Goal: Information Seeking & Learning: Learn about a topic

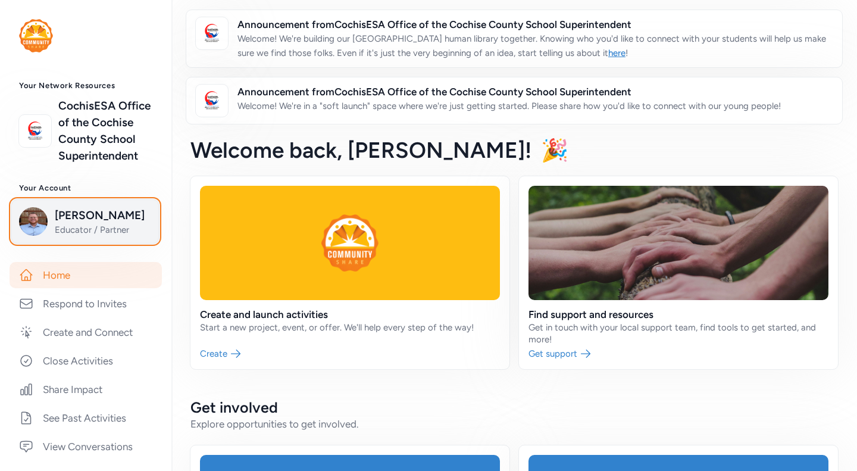
click at [68, 224] on span "[PERSON_NAME]" at bounding box center [103, 215] width 96 height 17
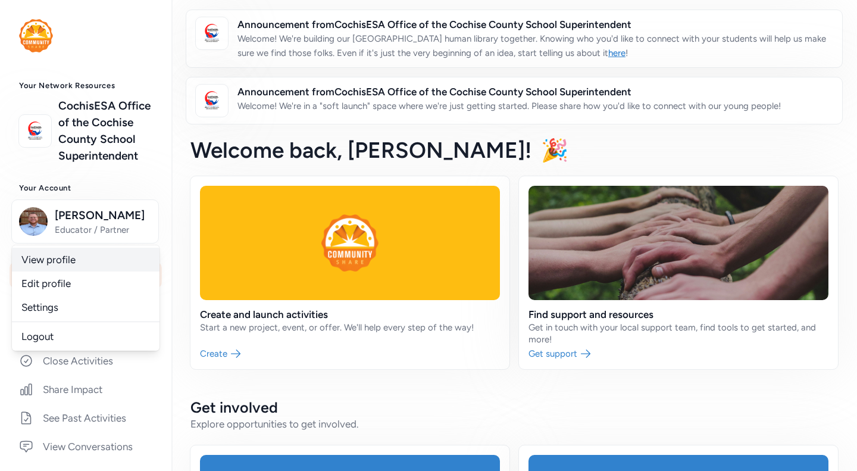
click at [58, 269] on link "View profile" at bounding box center [86, 260] width 148 height 24
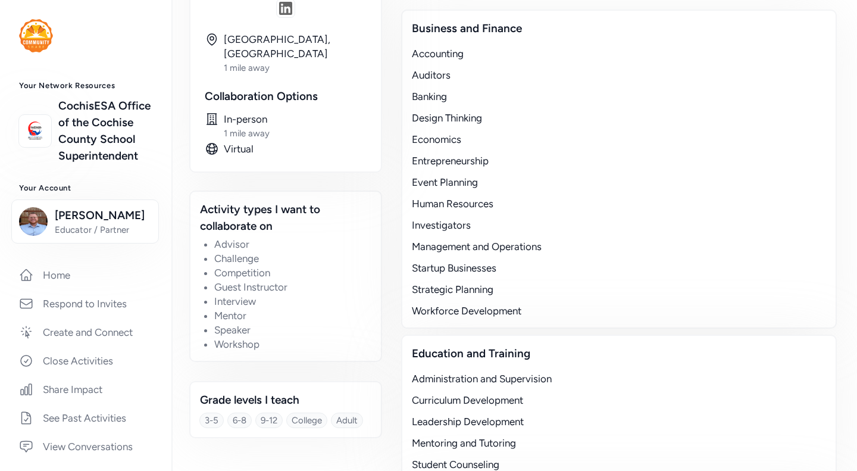
click at [49, 32] on img at bounding box center [36, 35] width 34 height 33
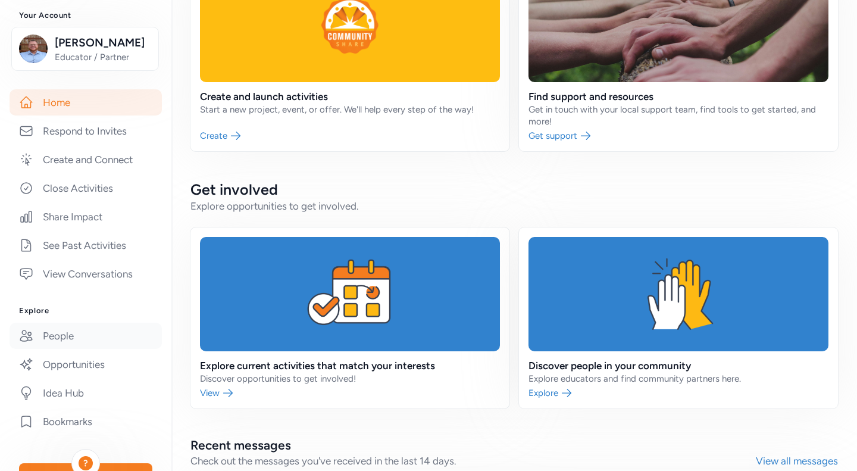
scroll to position [173, 0]
click at [83, 348] on link "People" at bounding box center [86, 335] width 152 height 26
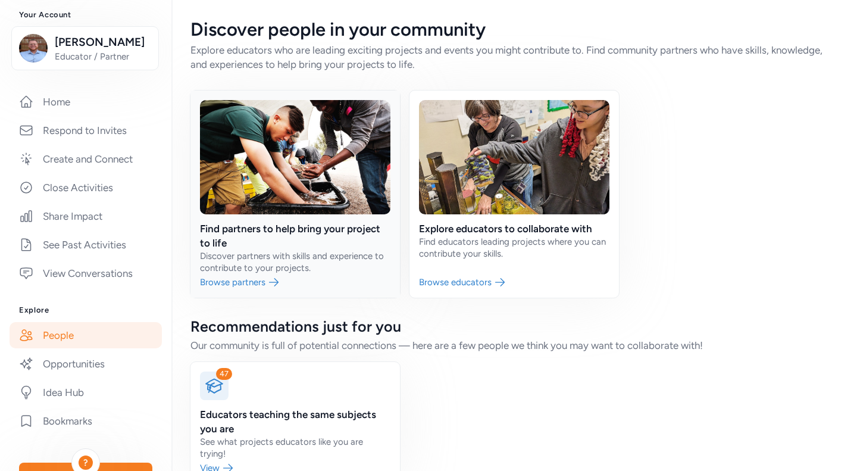
scroll to position [32, 0]
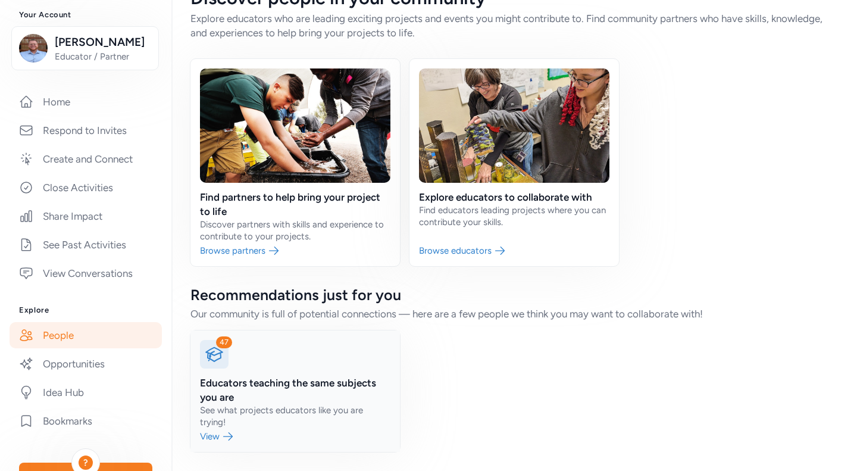
click at [217, 348] on div "47" at bounding box center [224, 342] width 16 height 12
click at [207, 436] on link at bounding box center [295, 390] width 210 height 121
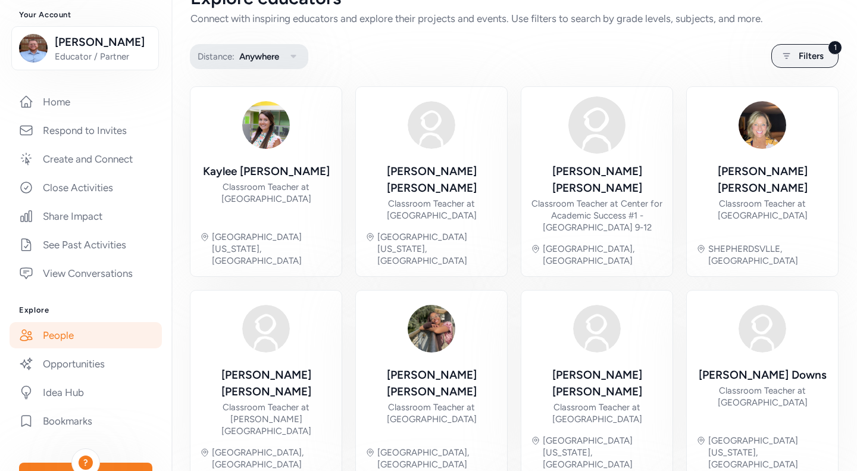
click at [297, 59] on icon "button" at bounding box center [293, 56] width 14 height 14
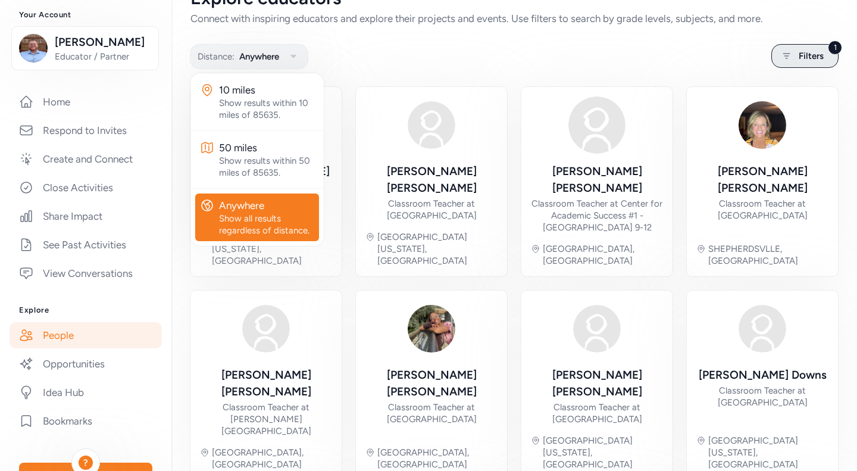
click at [799, 48] on div "1 Filters" at bounding box center [804, 56] width 67 height 24
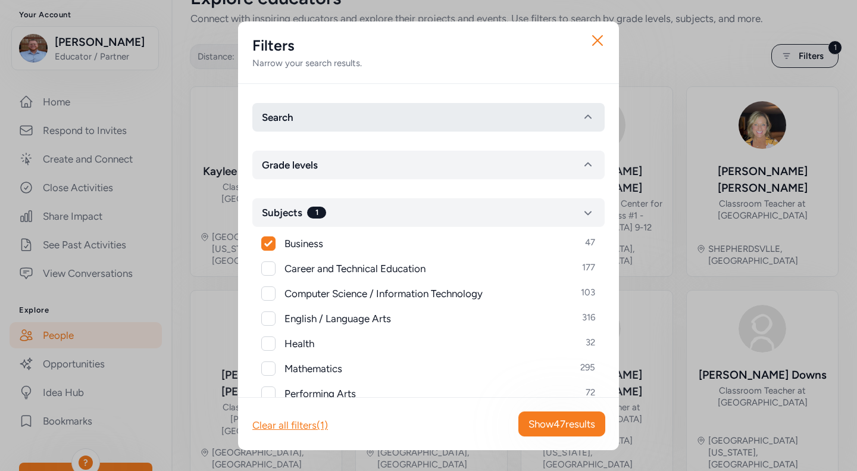
click at [489, 114] on button "Search" at bounding box center [428, 117] width 352 height 29
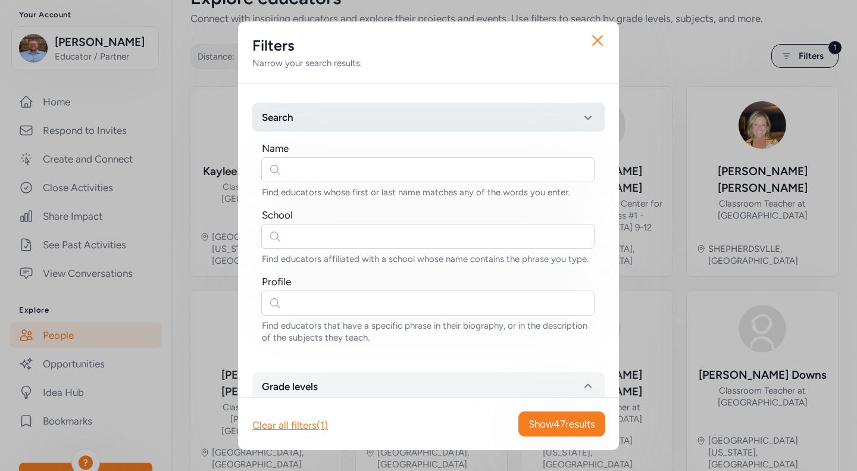
click at [489, 114] on button "Search" at bounding box center [428, 117] width 352 height 29
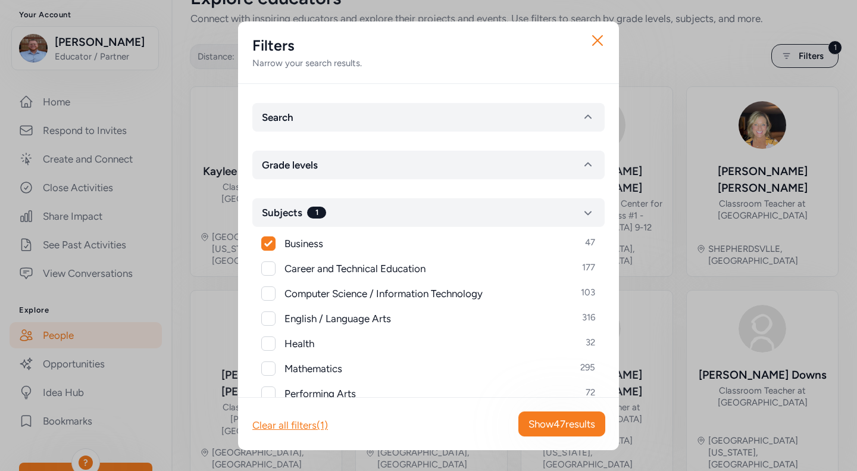
click at [274, 242] on div at bounding box center [268, 243] width 13 height 13
checkbox input "false"
click at [561, 417] on span "Show 2064 results" at bounding box center [555, 424] width 80 height 14
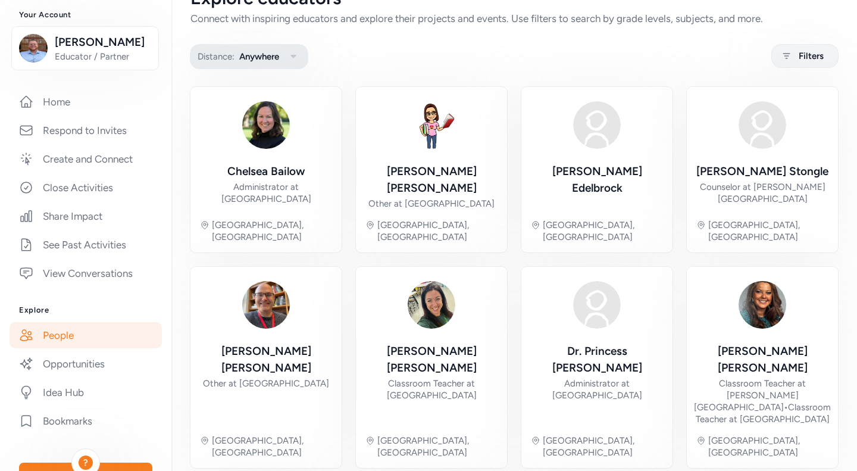
click at [271, 55] on span "Anywhere" at bounding box center [259, 56] width 40 height 14
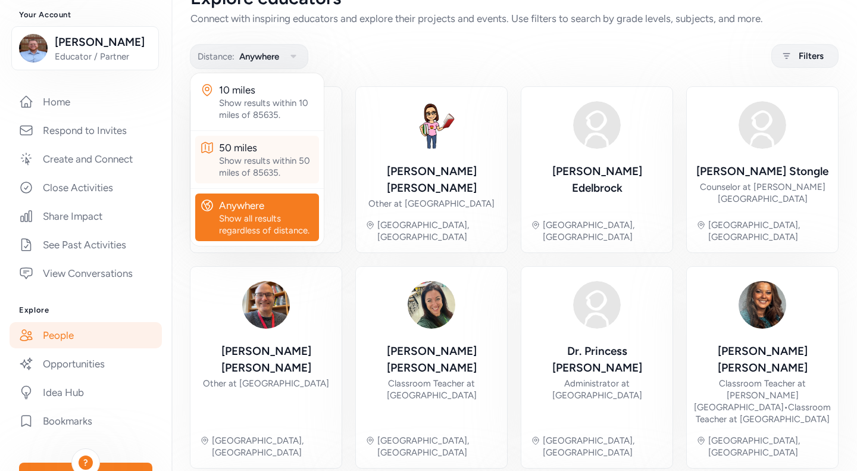
click at [255, 148] on div "50 miles" at bounding box center [266, 147] width 95 height 14
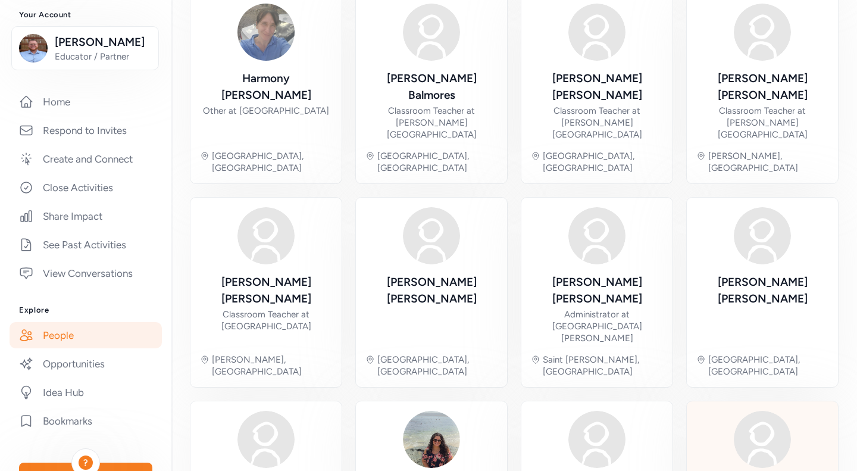
scroll to position [360, 0]
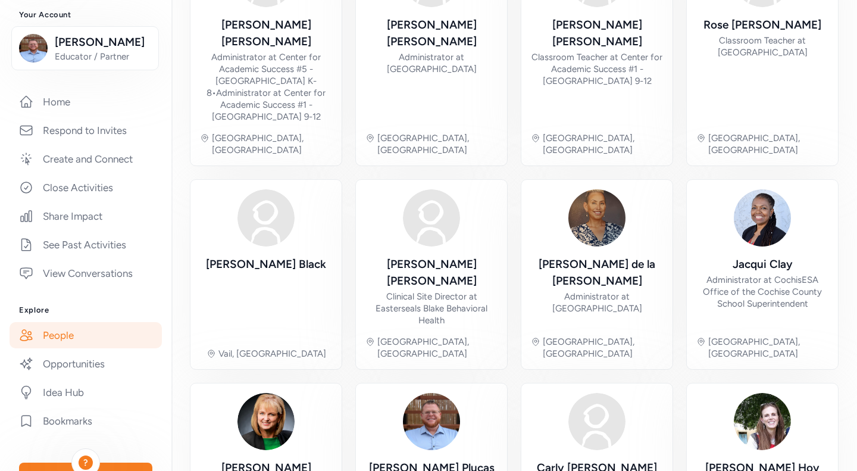
scroll to position [407, 0]
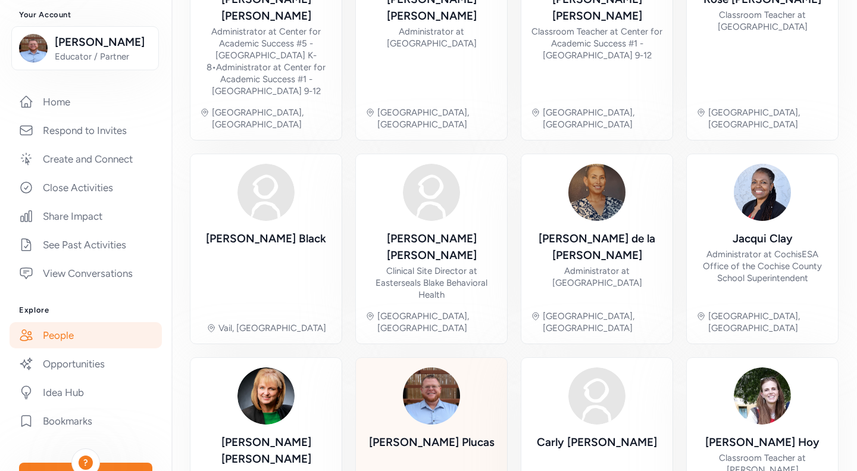
click at [425, 367] on div "[PERSON_NAME] [GEOGRAPHIC_DATA], [GEOGRAPHIC_DATA]" at bounding box center [431, 446] width 132 height 158
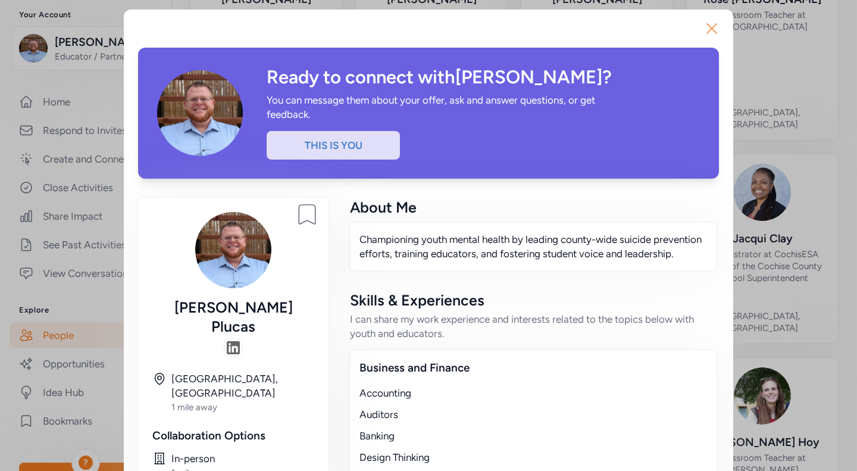
click at [705, 37] on icon "button" at bounding box center [711, 28] width 19 height 19
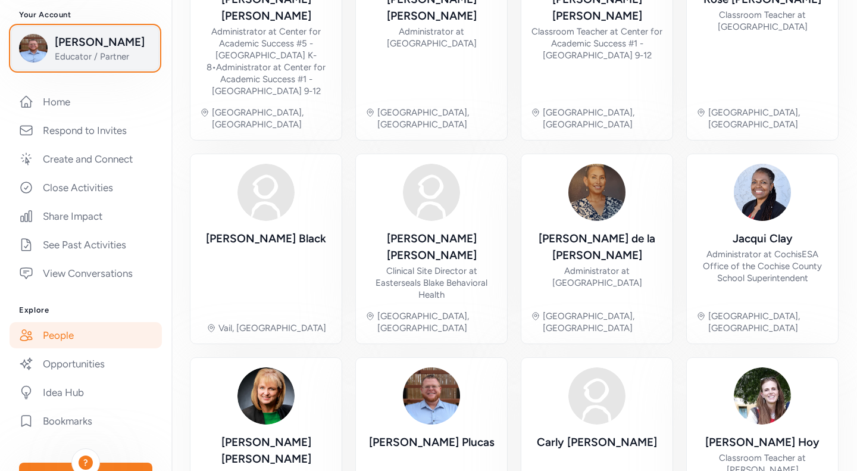
click at [71, 51] on span "[PERSON_NAME]" at bounding box center [103, 42] width 96 height 17
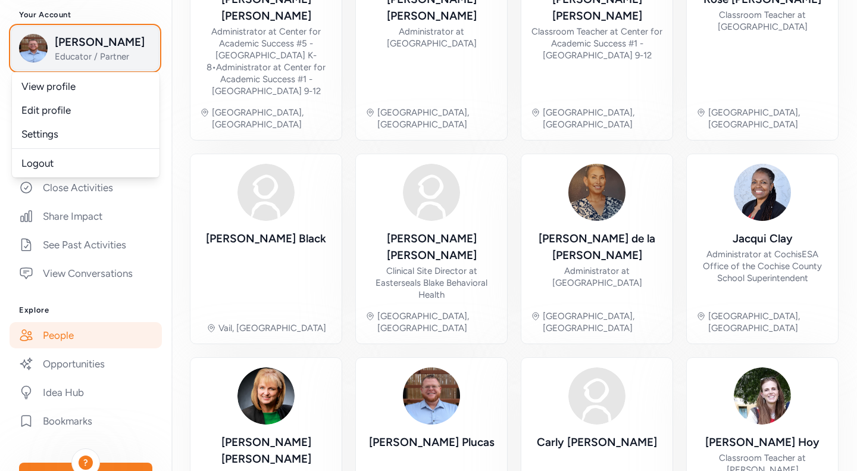
click at [71, 51] on span "[PERSON_NAME]" at bounding box center [103, 42] width 96 height 17
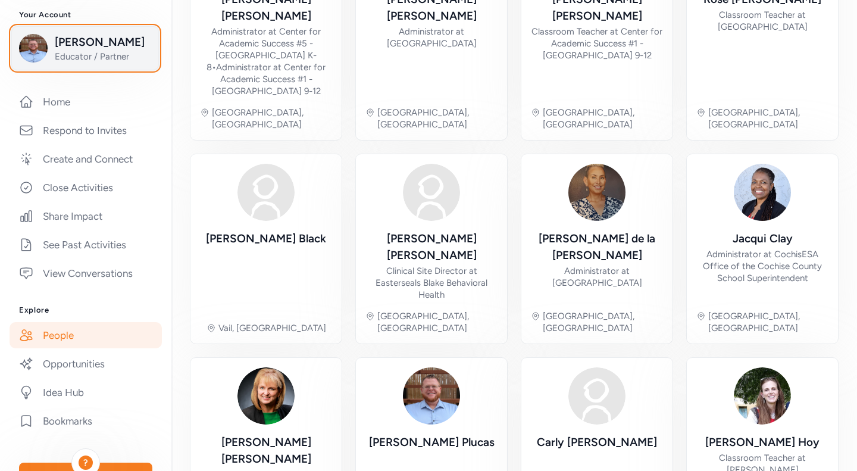
click at [71, 51] on span "[PERSON_NAME]" at bounding box center [103, 42] width 96 height 17
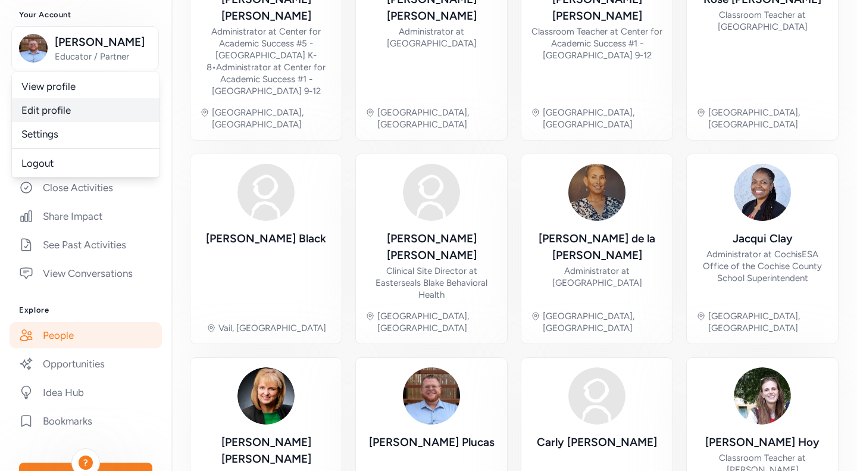
click at [48, 122] on link "Edit profile" at bounding box center [86, 110] width 148 height 24
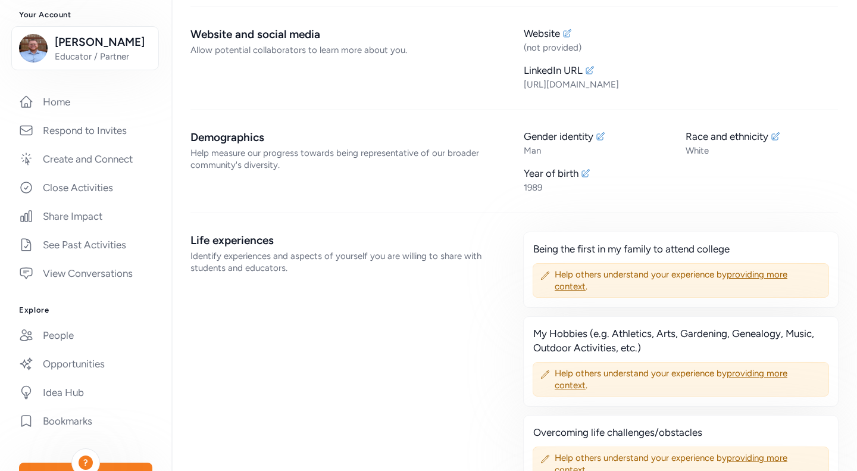
click at [267, 62] on div "Website and social media Allow potential collaborators to learn more about you." at bounding box center [347, 58] width 314 height 64
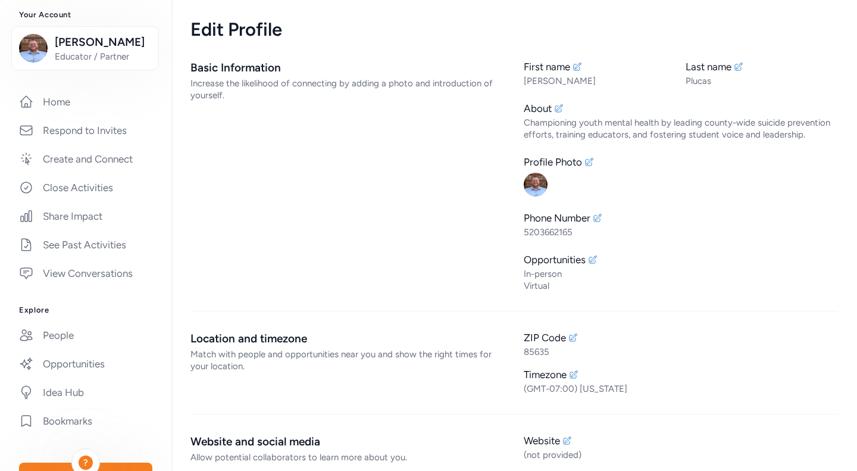
click at [245, 94] on div "Increase the likelihood of connecting by adding a photo and introduction of you…" at bounding box center [347, 89] width 314 height 24
click at [231, 80] on div "Increase the likelihood of connecting by adding a photo and introduction of you…" at bounding box center [347, 89] width 314 height 24
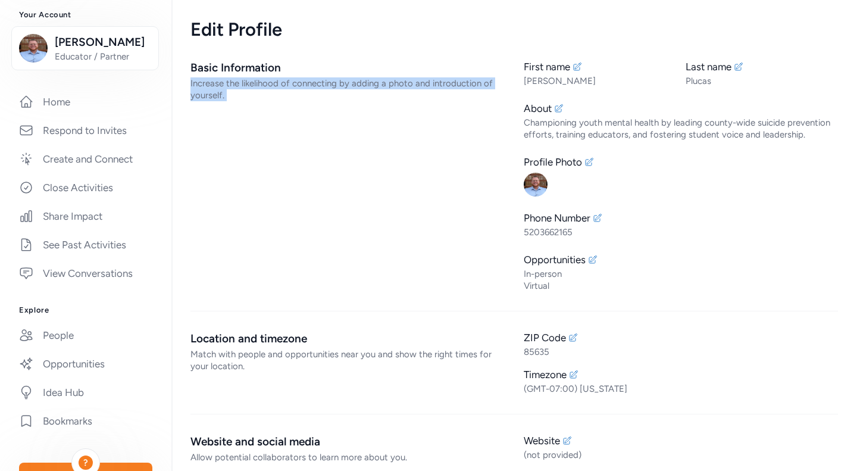
click at [231, 80] on div "Increase the likelihood of connecting by adding a photo and introduction of you…" at bounding box center [347, 89] width 314 height 24
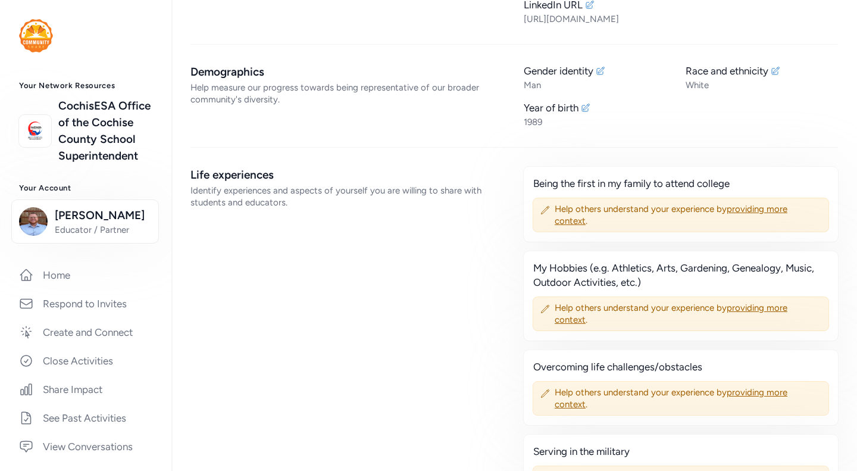
scroll to position [473, 0]
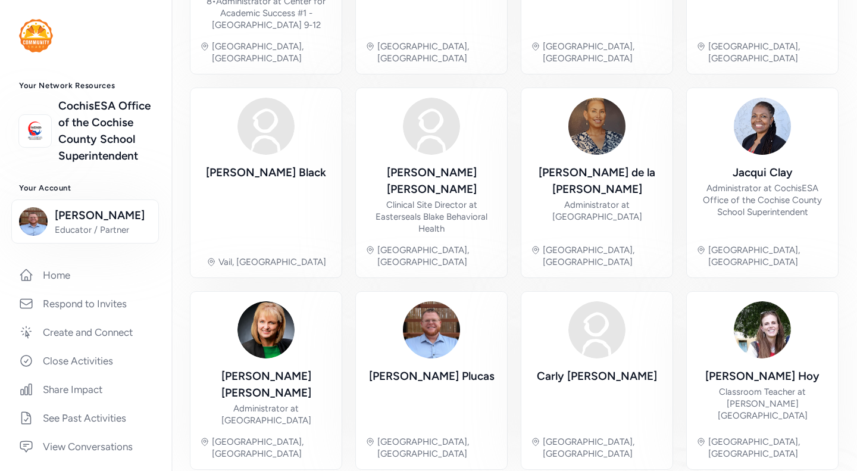
scroll to position [407, 0]
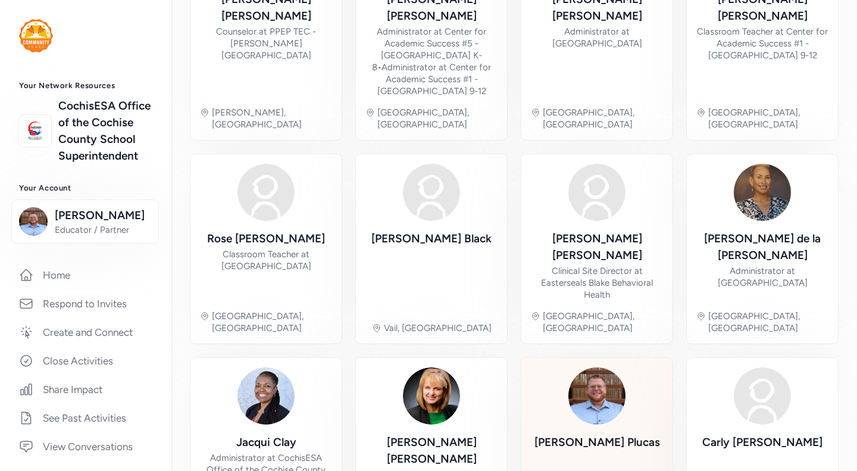
click at [599, 434] on div "[PERSON_NAME]" at bounding box center [598, 463] width 126 height 58
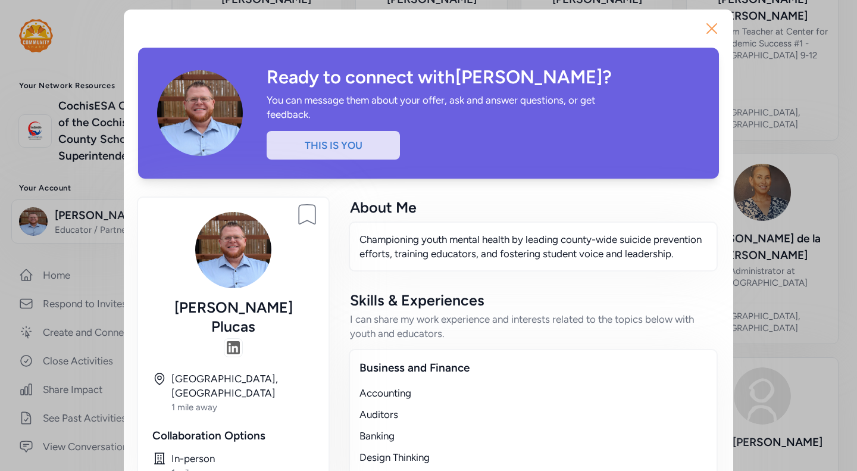
click at [714, 28] on icon "button" at bounding box center [711, 28] width 19 height 19
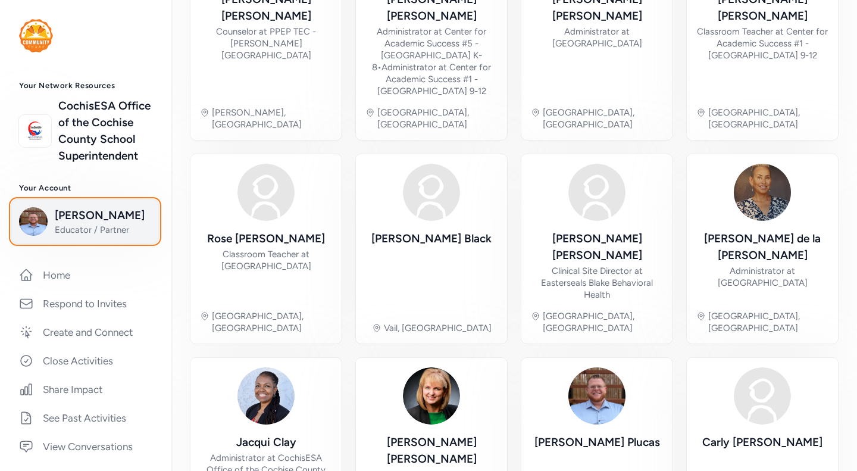
click at [86, 236] on span "Educator / Partner" at bounding box center [103, 230] width 96 height 12
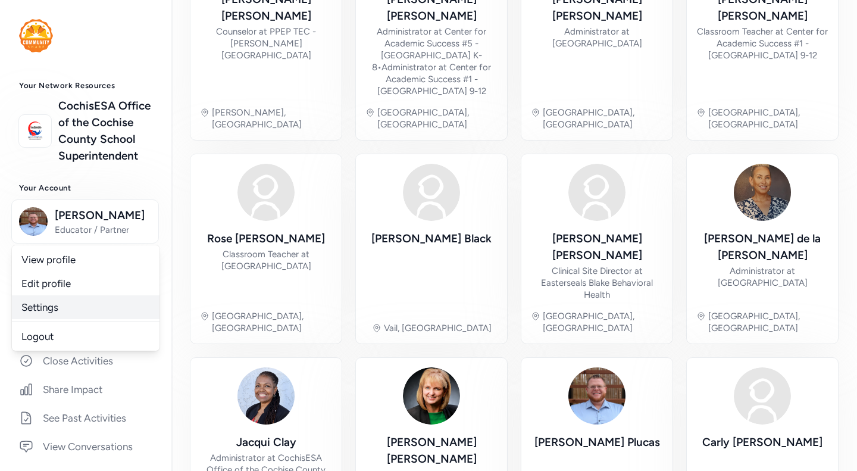
click at [67, 319] on link "Settings" at bounding box center [86, 307] width 148 height 24
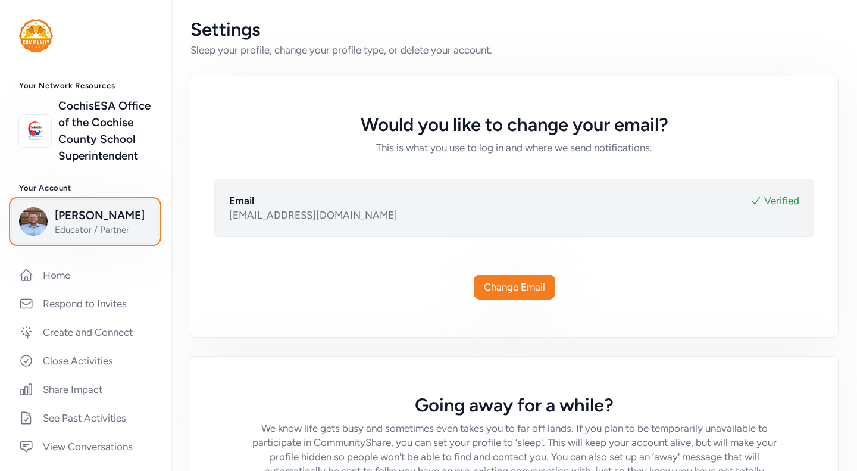
click at [67, 243] on button "[PERSON_NAME] Educator / Partner" at bounding box center [85, 221] width 148 height 44
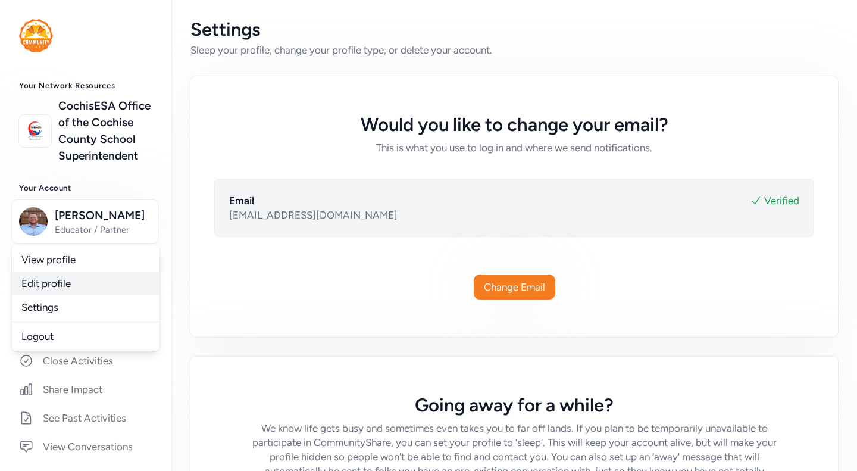
click at [44, 295] on link "Edit profile" at bounding box center [86, 283] width 148 height 24
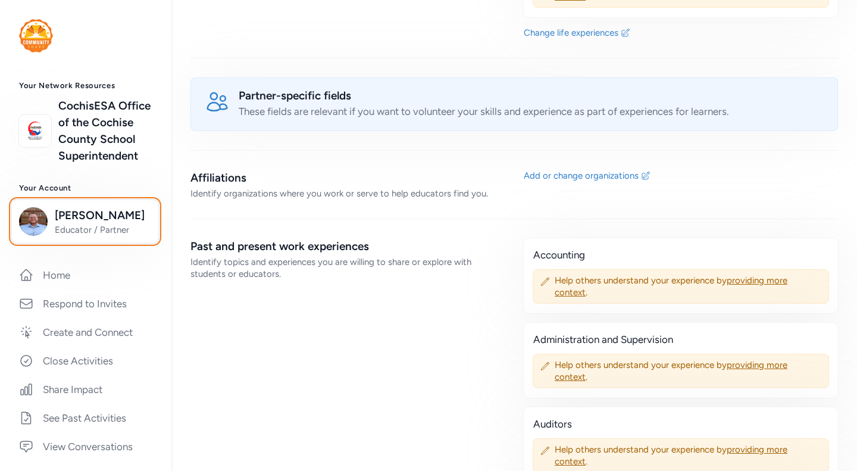
scroll to position [1051, 0]
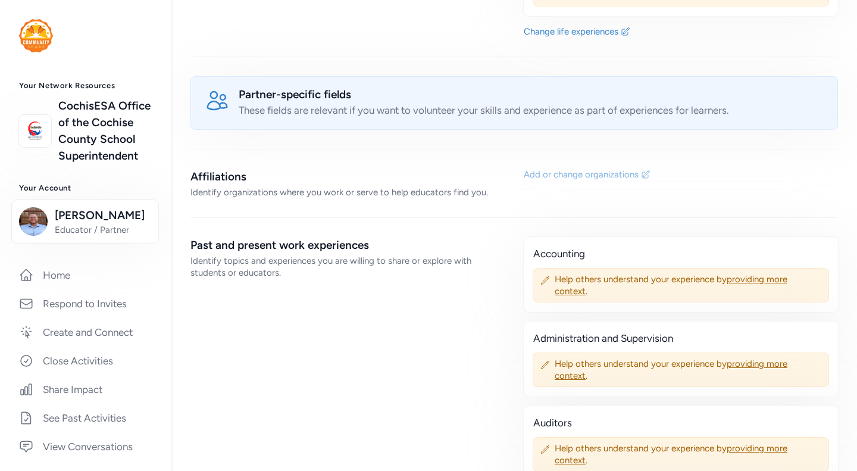
click at [549, 171] on div "Add or change organizations" at bounding box center [581, 174] width 115 height 12
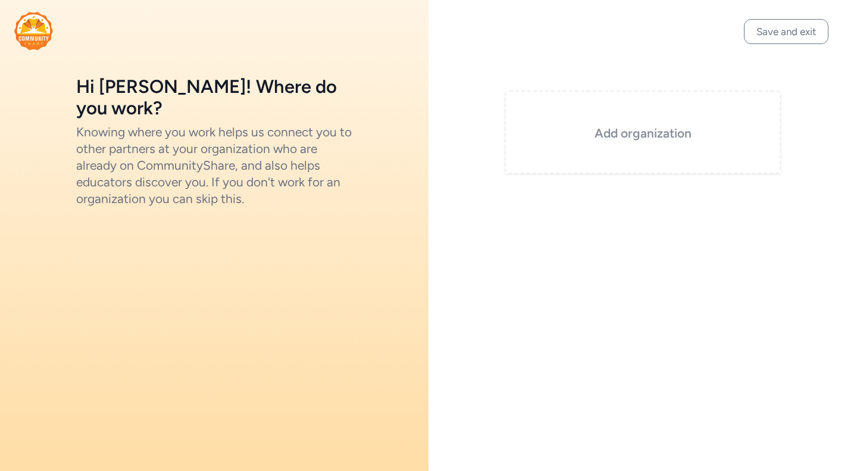
click at [656, 128] on h3 "Add organization" at bounding box center [643, 133] width 217 height 17
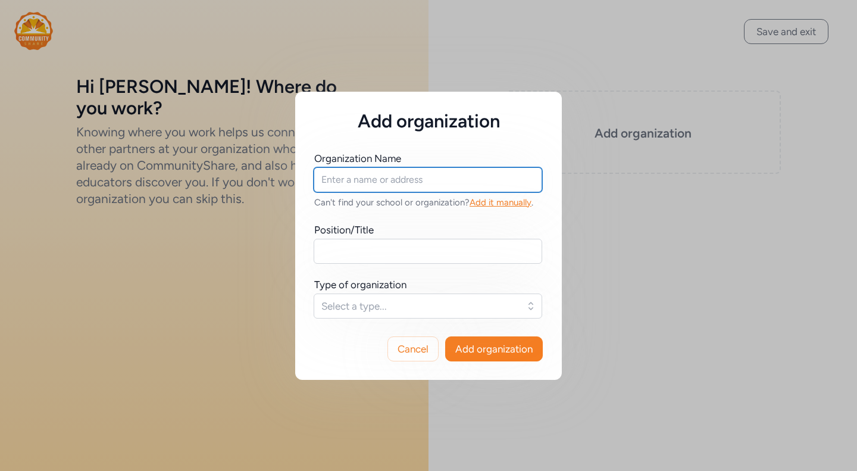
click at [339, 178] on input "text" at bounding box center [428, 179] width 229 height 25
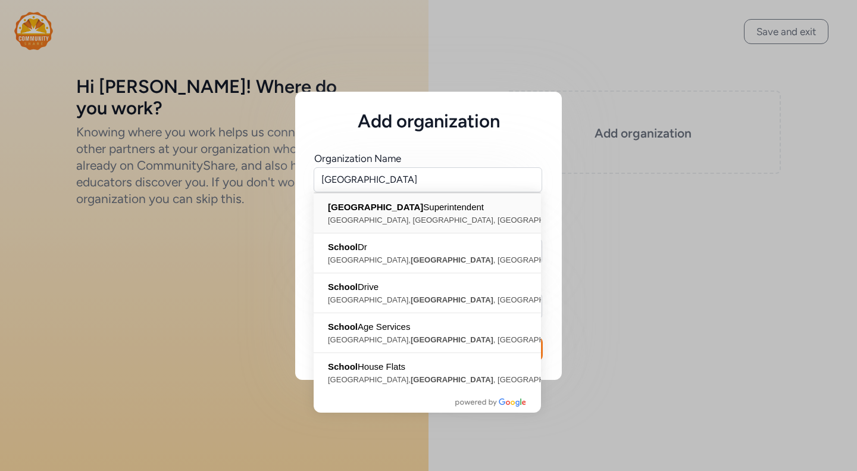
type input "[GEOGRAPHIC_DATA] Superintendent, [GEOGRAPHIC_DATA], [GEOGRAPHIC_DATA], [GEOGRA…"
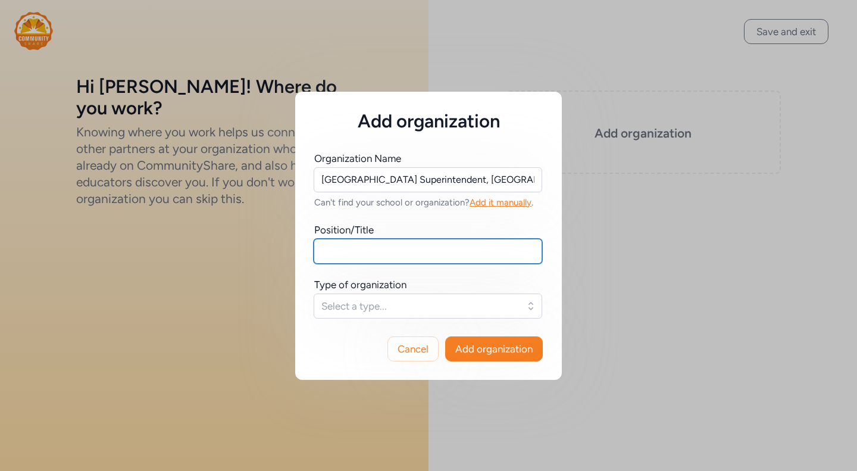
click at [385, 240] on input "text" at bounding box center [428, 251] width 229 height 25
type input "Program Manager"
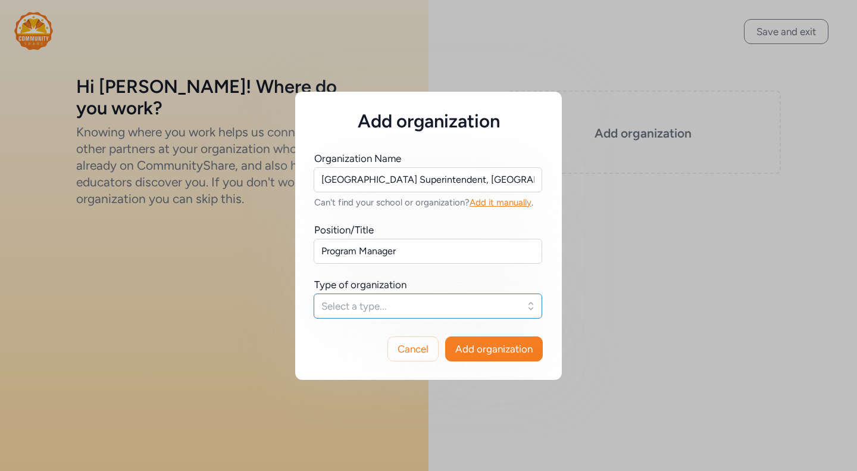
click at [468, 301] on span "Select a type..." at bounding box center [419, 306] width 196 height 14
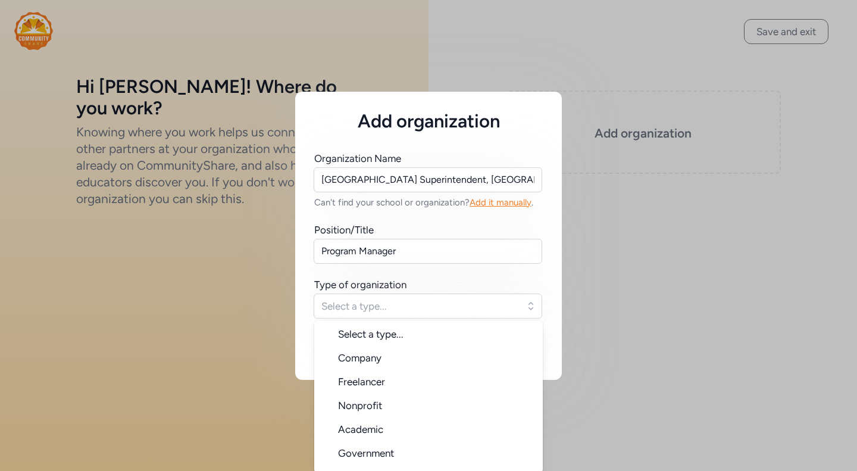
scroll to position [19, 0]
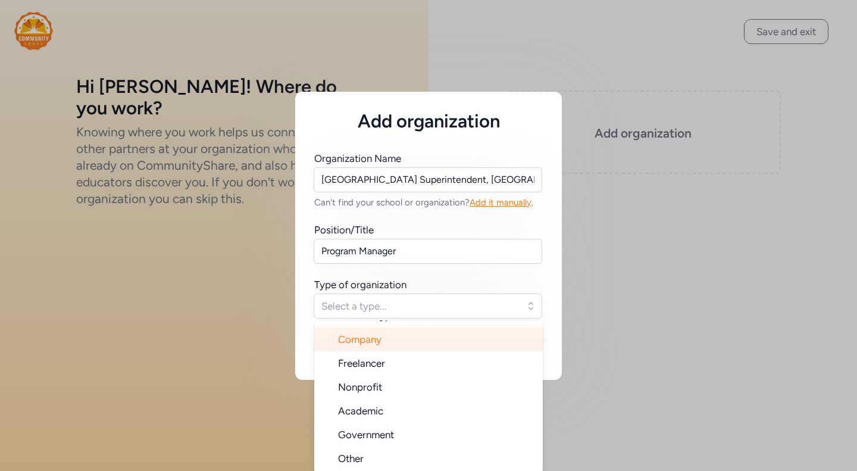
click at [389, 335] on li "Company" at bounding box center [428, 339] width 229 height 24
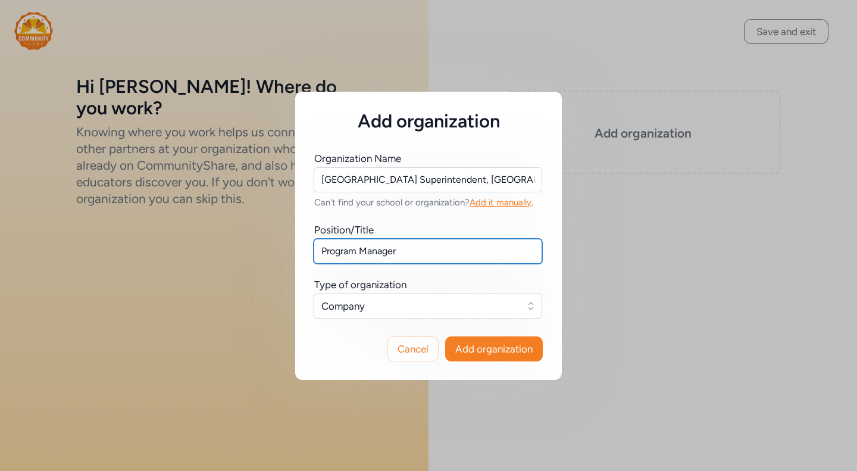
click at [442, 256] on input "Program Manager" at bounding box center [428, 251] width 229 height 25
type input "Program Manager Project AZ Bright Futures"
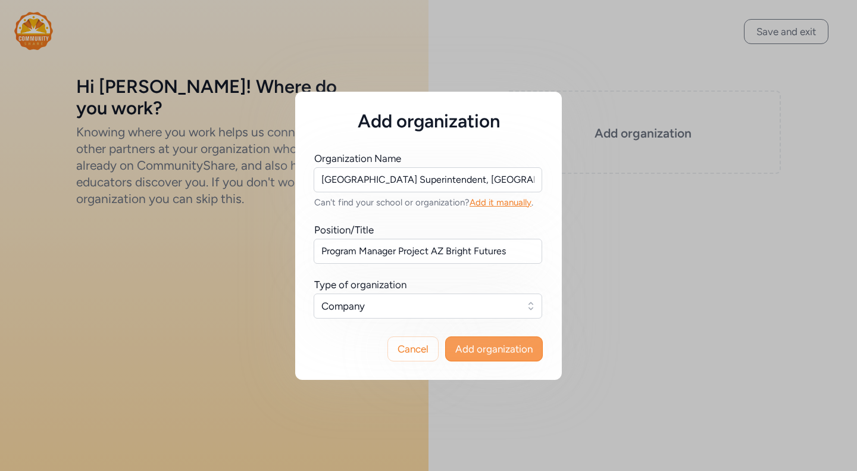
click at [505, 348] on span "Add organization" at bounding box center [493, 349] width 77 height 14
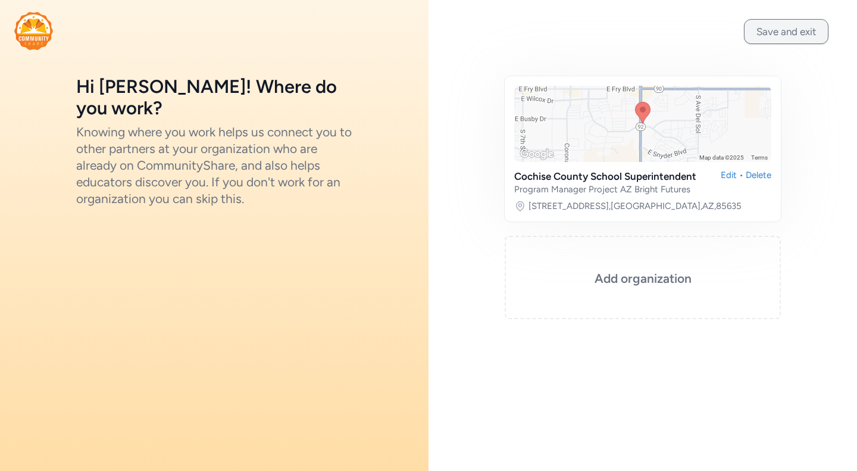
click at [769, 26] on button "Save and exit" at bounding box center [786, 31] width 85 height 25
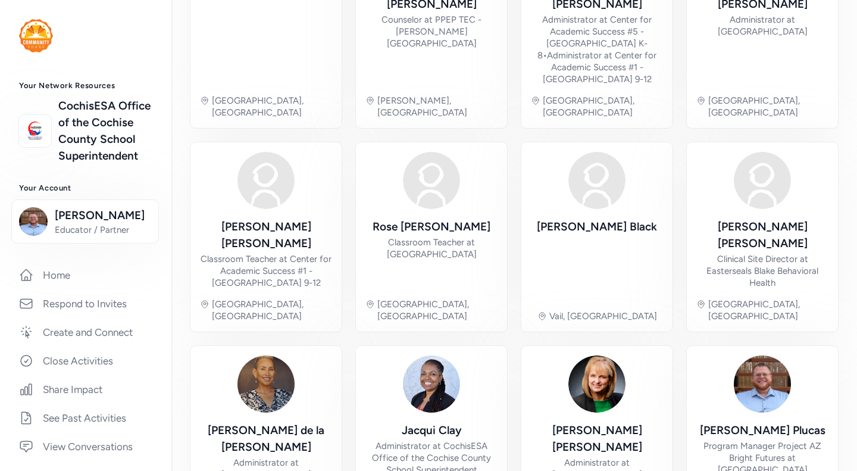
click at [36, 39] on img at bounding box center [36, 35] width 34 height 33
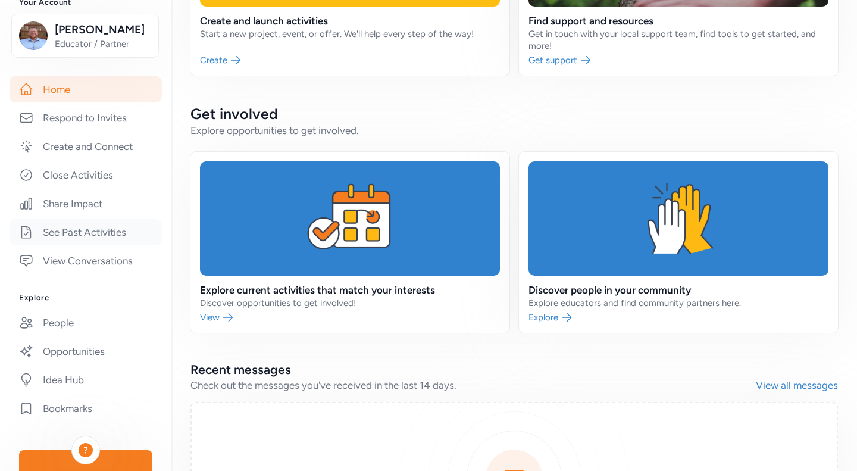
scroll to position [187, 0]
click at [87, 363] on link "Opportunities" at bounding box center [86, 350] width 152 height 26
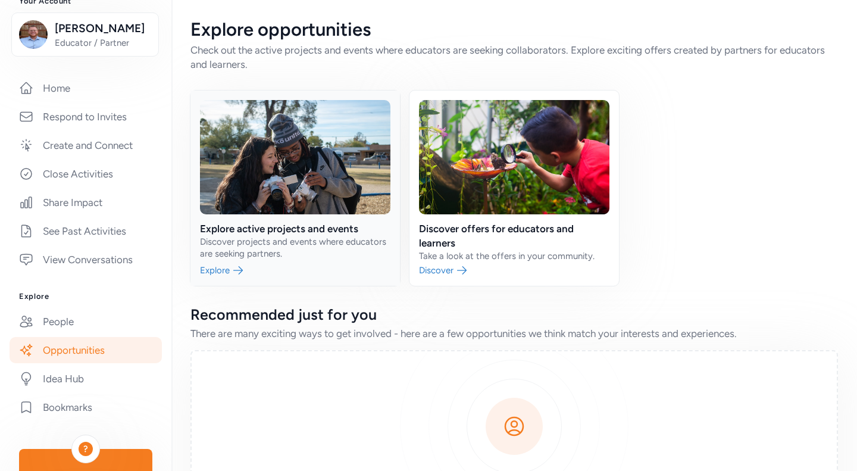
click at [301, 177] on link at bounding box center [295, 187] width 210 height 195
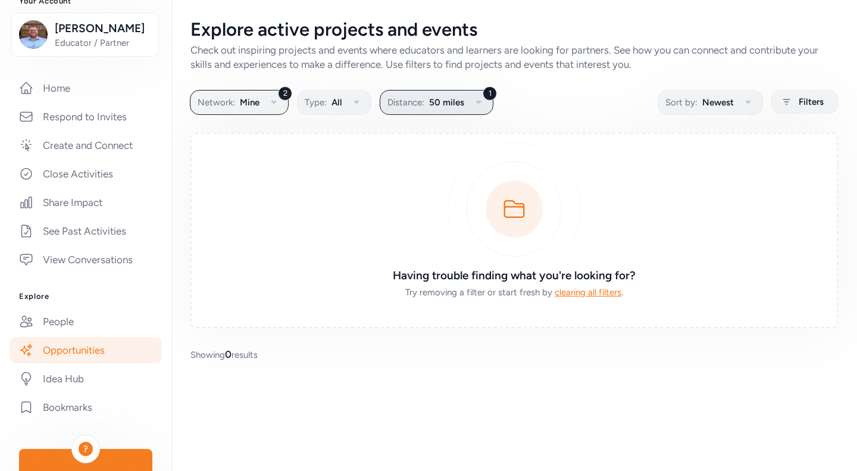
click at [439, 106] on span "50 miles" at bounding box center [446, 102] width 35 height 14
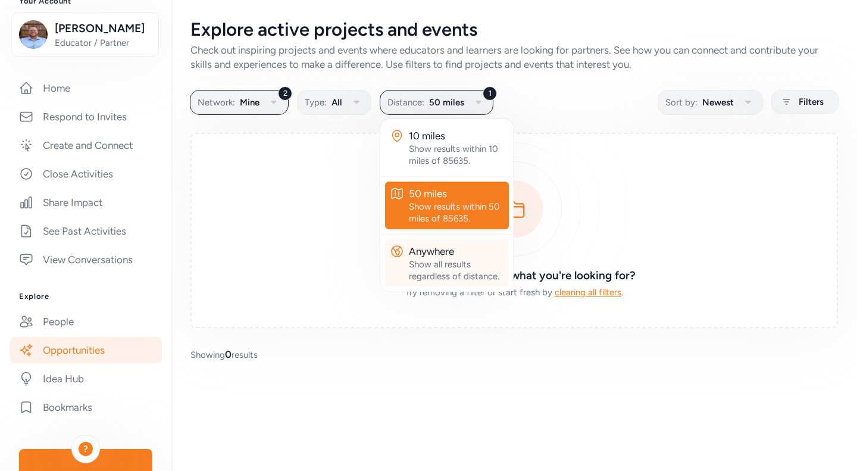
click at [425, 257] on div "Anywhere" at bounding box center [456, 251] width 95 height 14
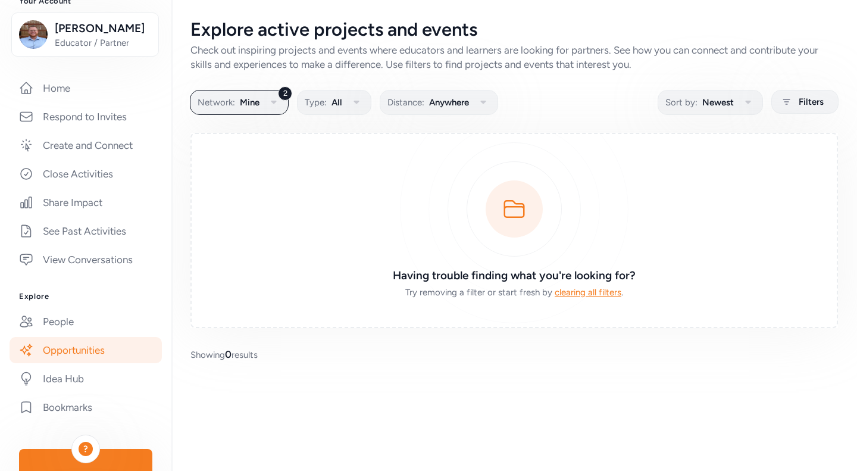
click at [259, 117] on div "Explore active projects and events Check out inspiring projects and events wher…" at bounding box center [514, 190] width 686 height 380
click at [268, 97] on icon "button" at bounding box center [274, 102] width 14 height 14
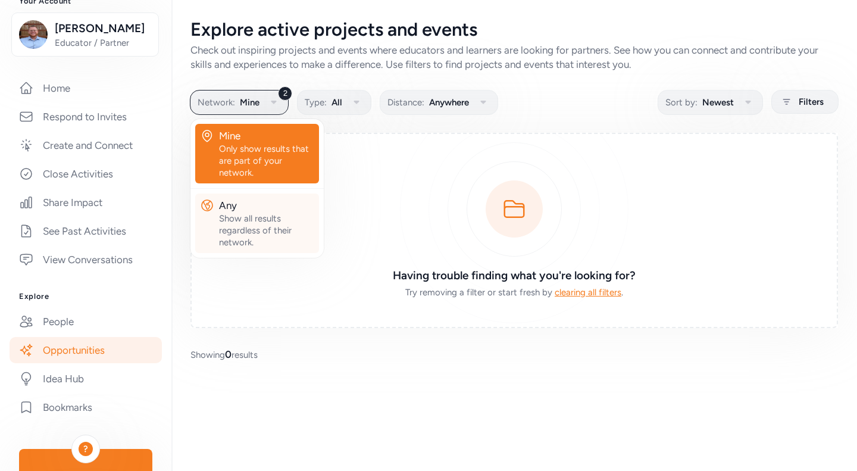
click at [230, 209] on div "Any" at bounding box center [266, 205] width 95 height 14
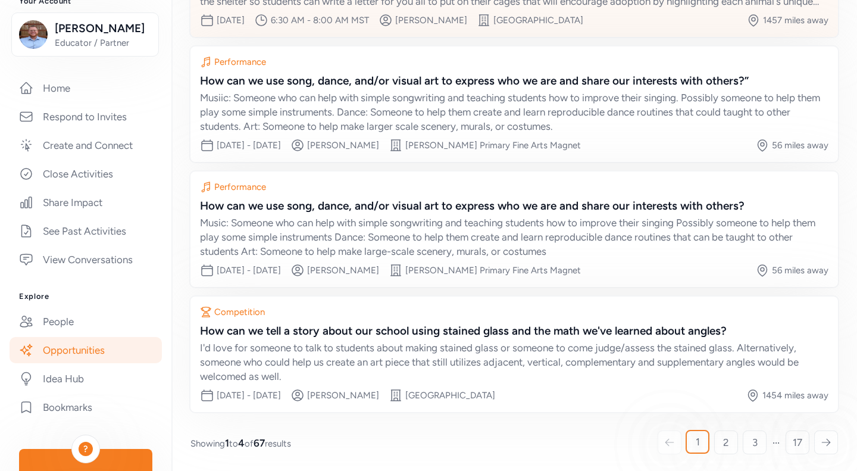
scroll to position [214, 0]
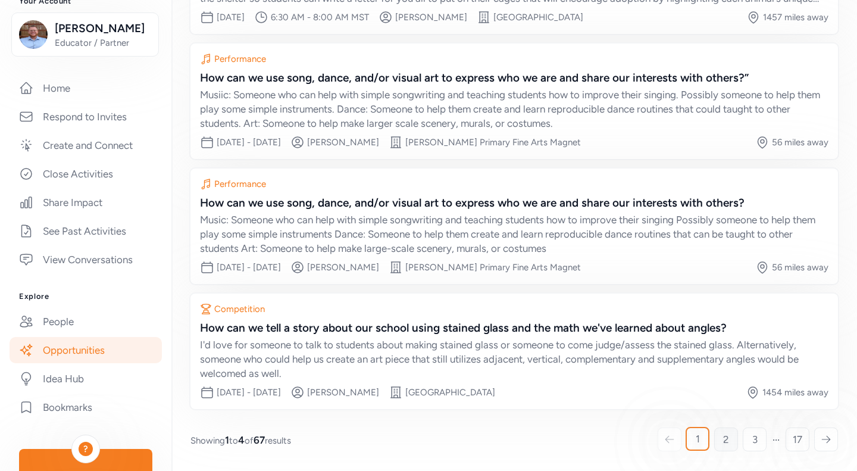
click at [714, 437] on link "2" at bounding box center [726, 439] width 24 height 24
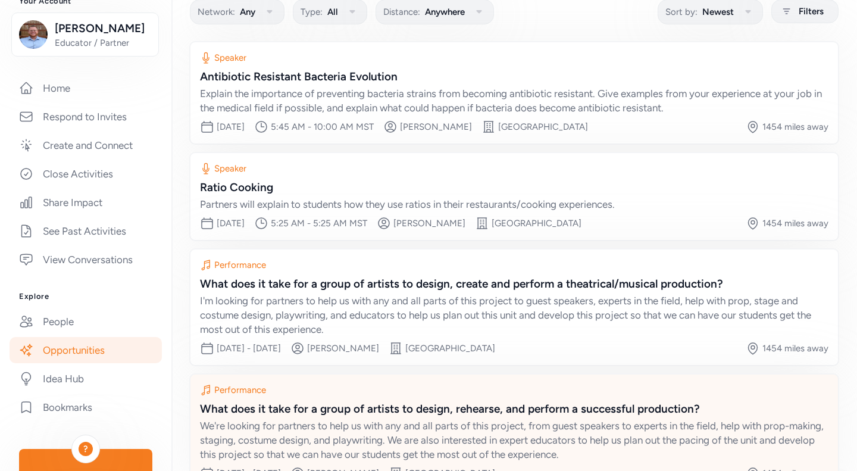
scroll to position [171, 0]
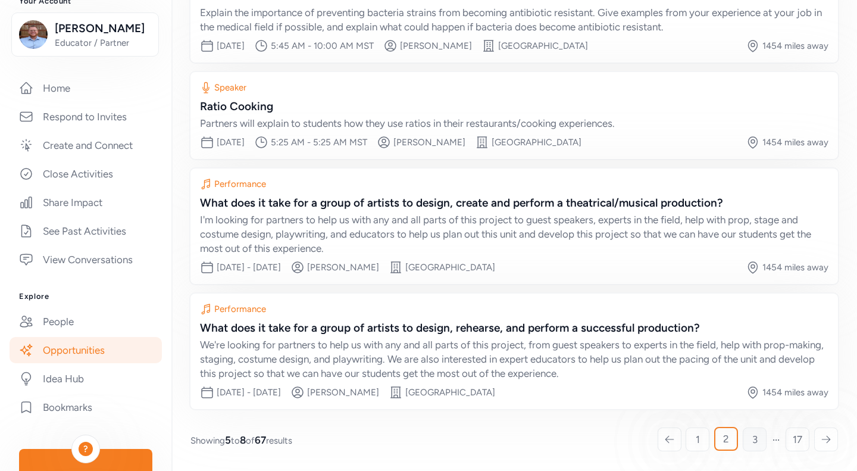
click at [743, 435] on link "3" at bounding box center [755, 439] width 24 height 24
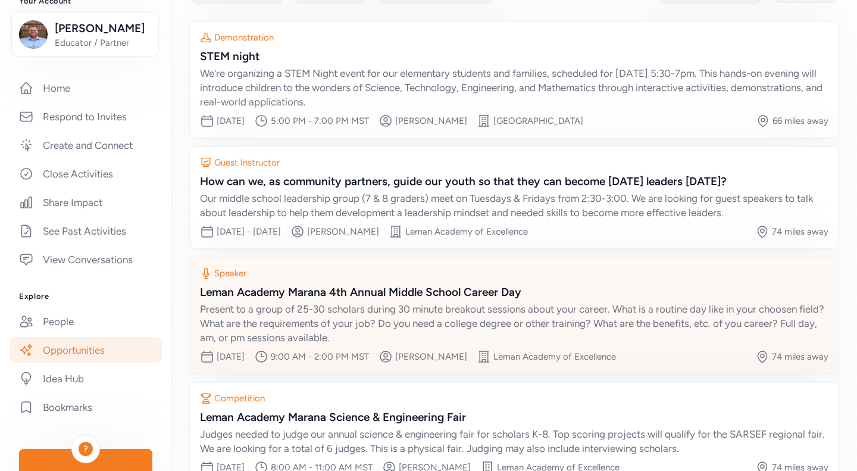
scroll to position [110, 0]
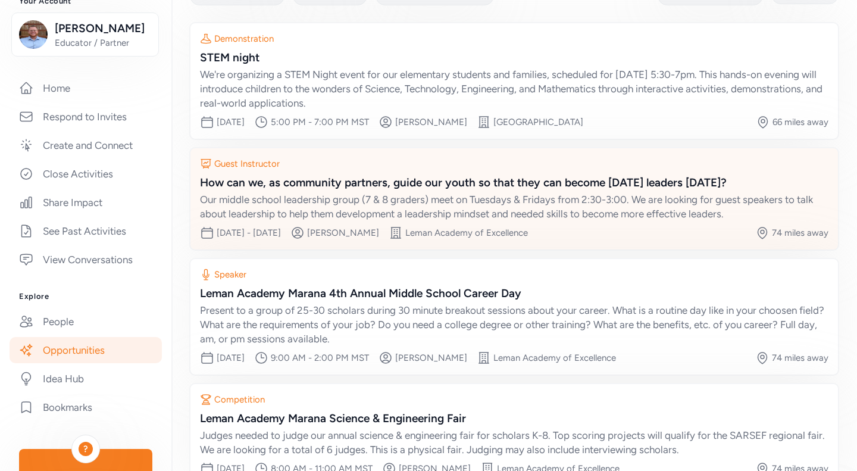
click at [558, 201] on div "Our middle school leadership group (7 & 8 graders) meet on Tuesdays & Fridays f…" at bounding box center [514, 206] width 629 height 29
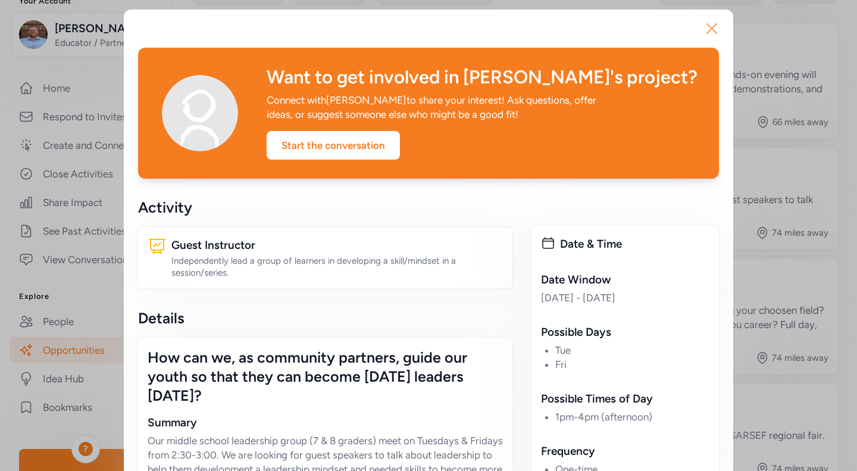
click at [707, 24] on icon "button" at bounding box center [712, 29] width 10 height 10
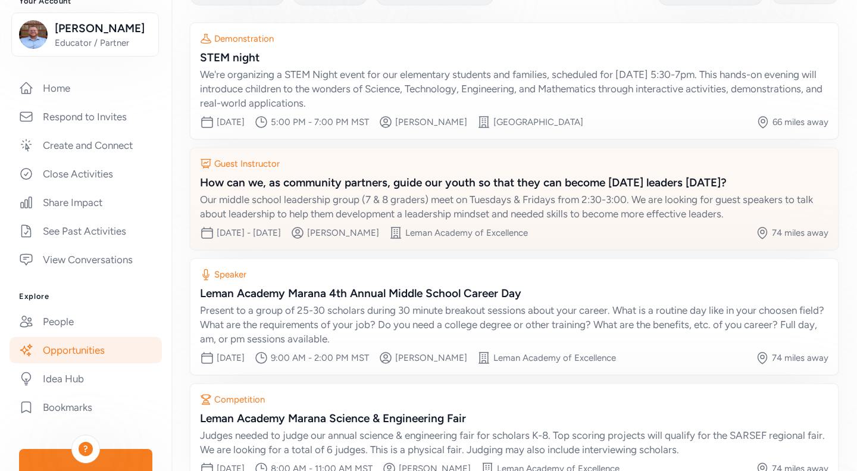
click at [389, 194] on div "Our middle school leadership group (7 & 8 graders) meet on Tuesdays & Fridays f…" at bounding box center [514, 206] width 629 height 29
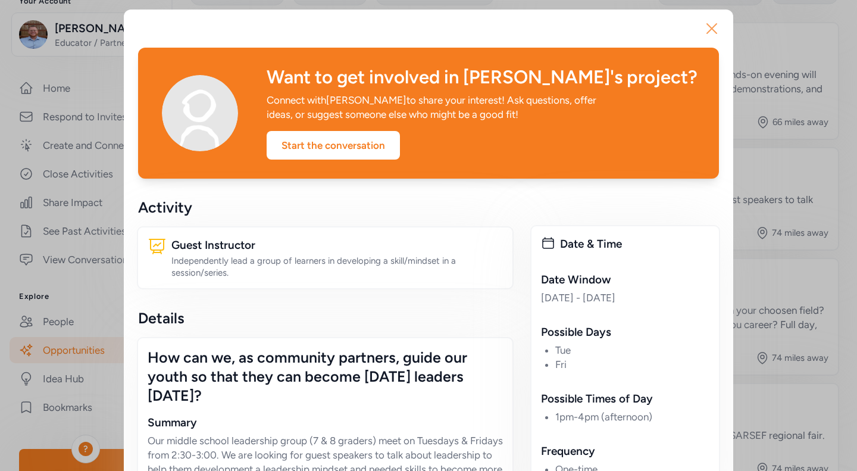
click at [707, 26] on icon "button" at bounding box center [711, 28] width 19 height 19
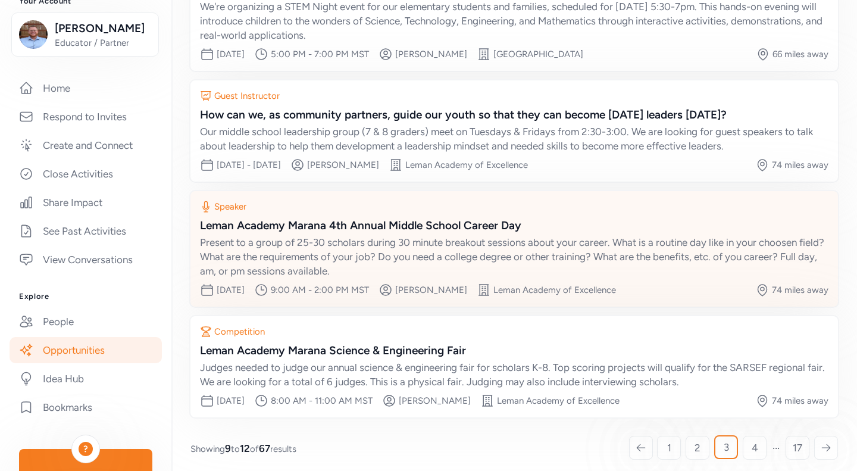
scroll to position [186, 0]
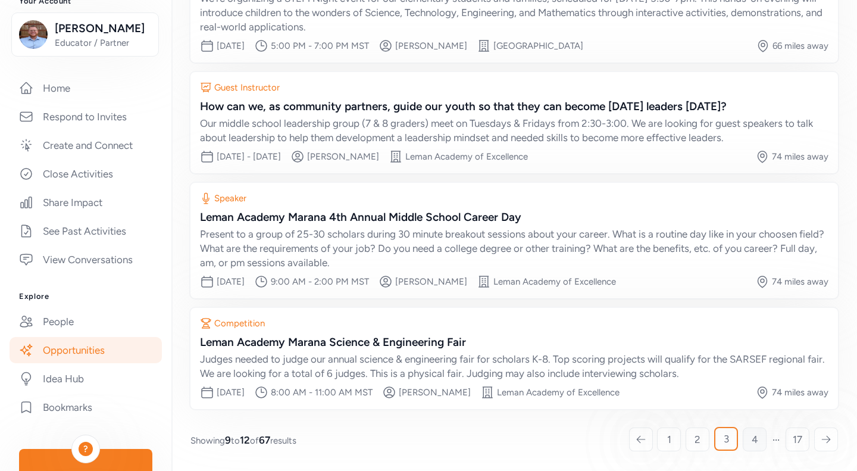
click at [752, 442] on span "4" at bounding box center [755, 439] width 7 height 14
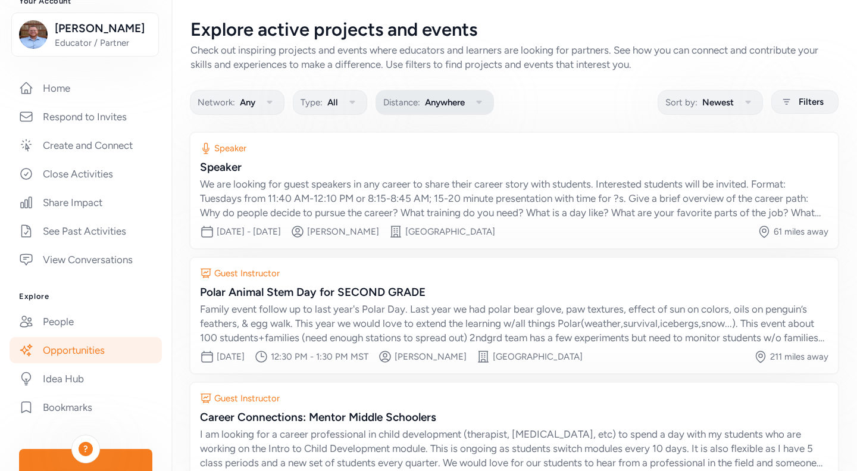
click at [429, 96] on span "Anywhere" at bounding box center [445, 102] width 40 height 14
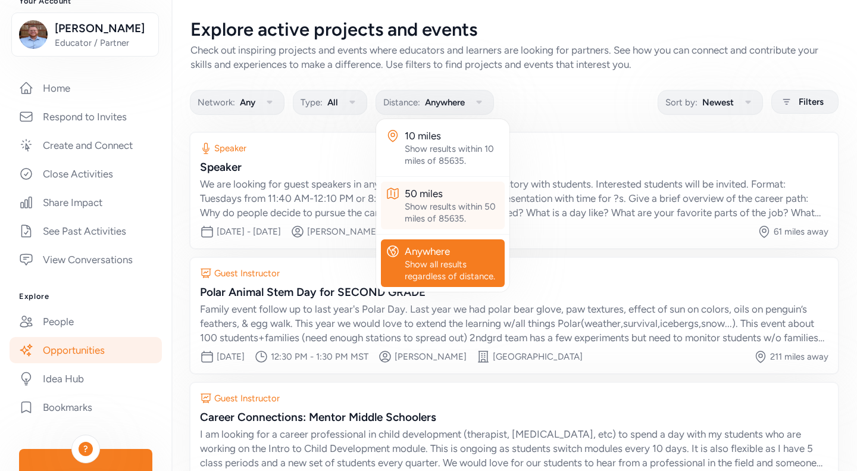
click at [420, 197] on div "50 miles" at bounding box center [452, 193] width 95 height 14
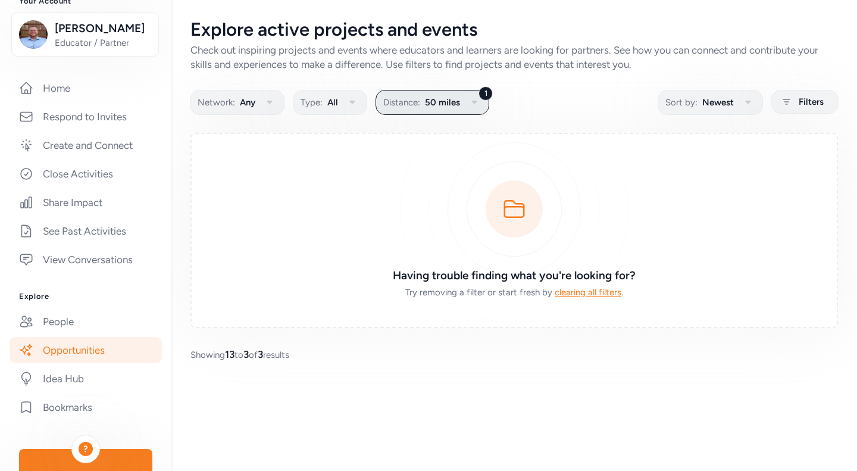
click at [442, 96] on span "50 miles" at bounding box center [442, 102] width 35 height 14
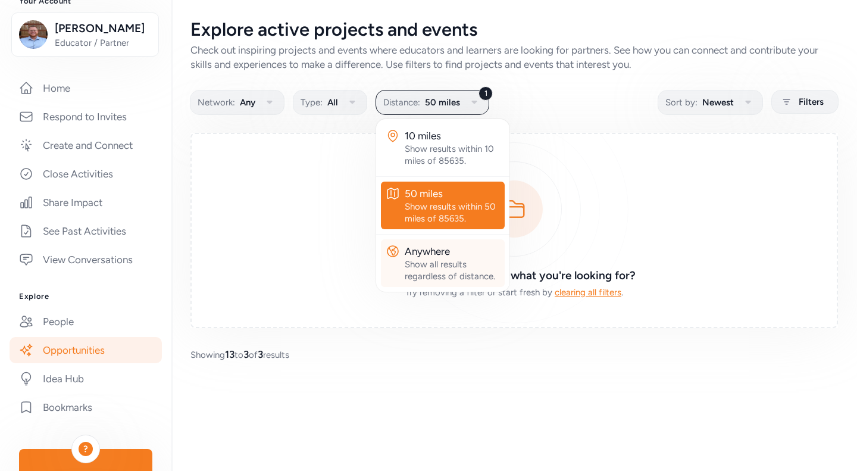
click at [423, 248] on div "Anywhere" at bounding box center [452, 251] width 95 height 14
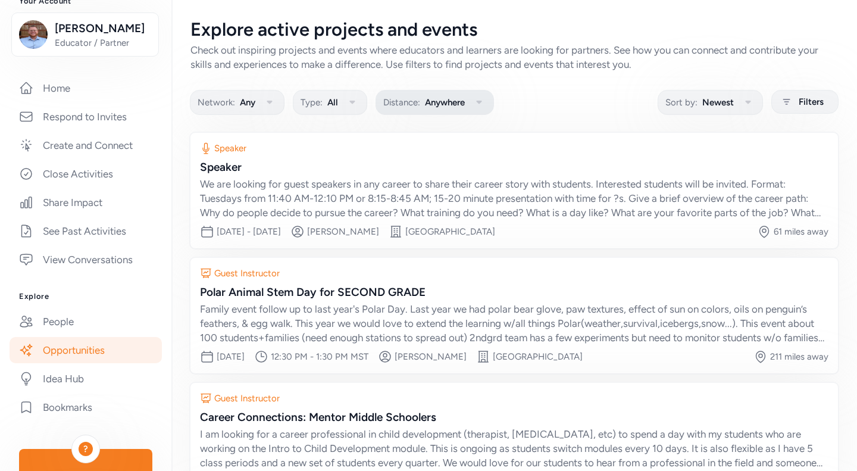
click at [465, 98] on span "Anywhere" at bounding box center [445, 102] width 40 height 14
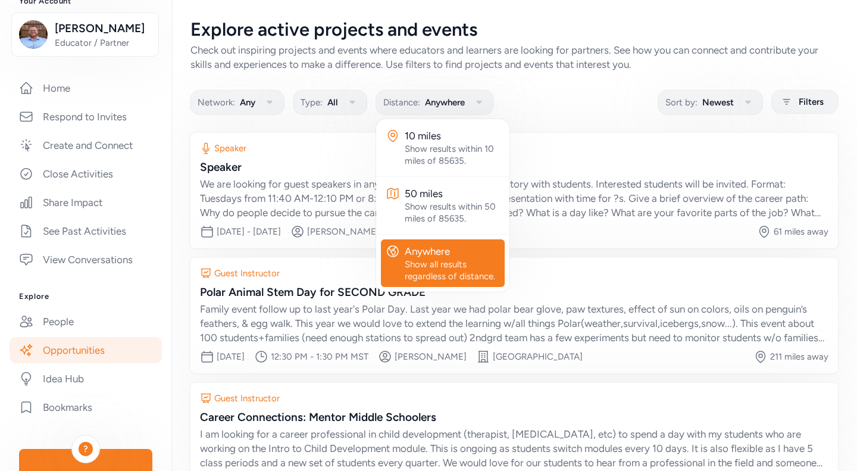
click at [546, 101] on div "Network: Any Type: All Distance: Anywhere 10 miles Show results within 10 miles…" at bounding box center [514, 101] width 648 height 23
